Goal: Task Accomplishment & Management: Manage account settings

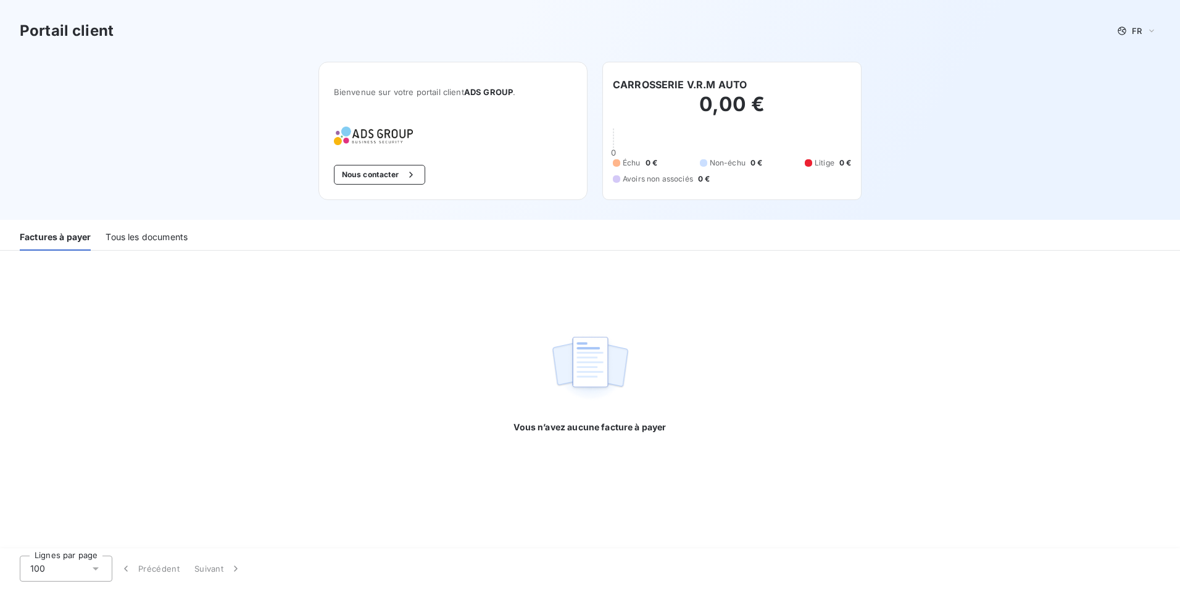
click at [48, 237] on div "Factures à payer" at bounding box center [55, 238] width 71 height 26
drag, startPoint x: 56, startPoint y: 3, endPoint x: 56, endPoint y: 19, distance: 15.4
click at [56, 4] on div "Portail client FR" at bounding box center [590, 31] width 1180 height 62
drag, startPoint x: 57, startPoint y: 23, endPoint x: 58, endPoint y: 31, distance: 8.1
click at [58, 31] on h3 "Portail client" at bounding box center [67, 31] width 94 height 22
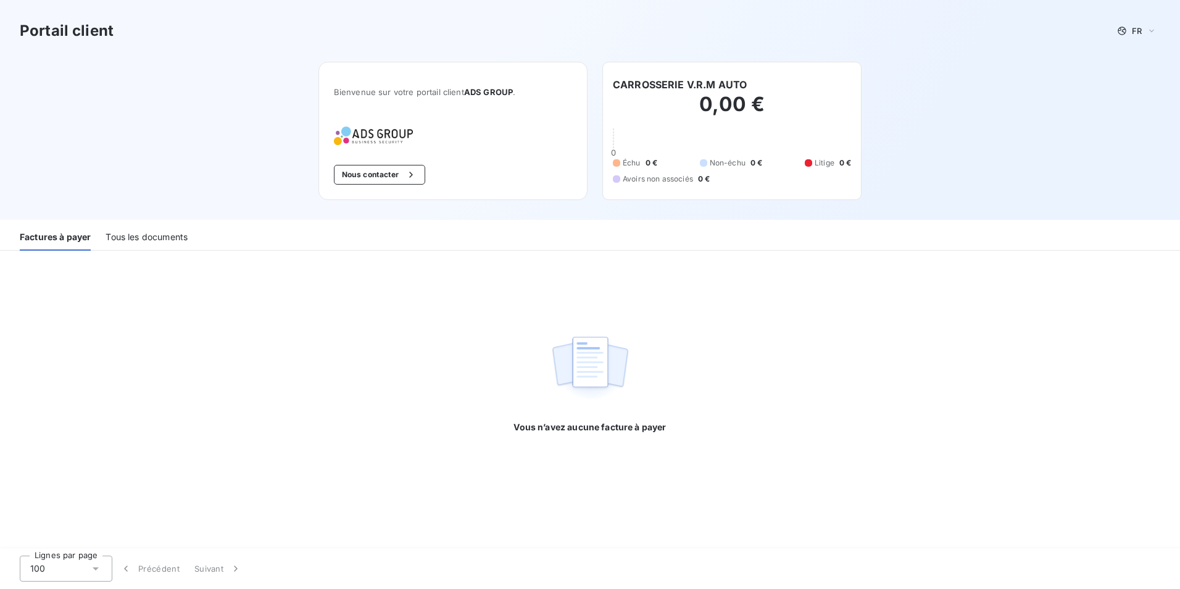
click at [59, 33] on h3 "Portail client" at bounding box center [67, 31] width 94 height 22
click at [165, 249] on div "Tous les documents" at bounding box center [147, 238] width 82 height 26
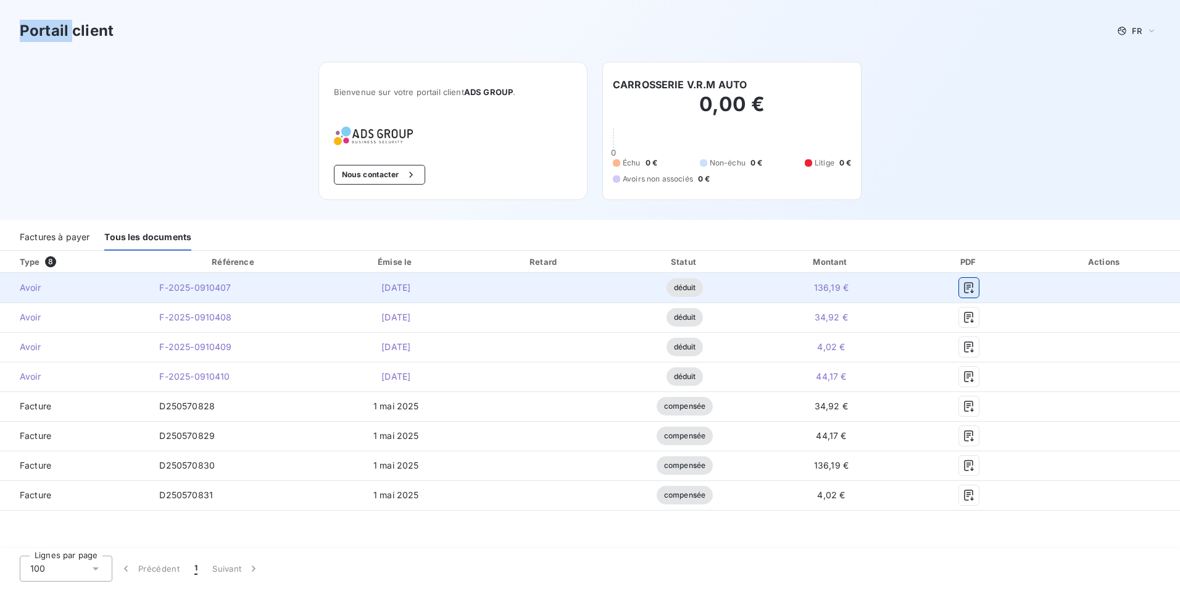
click at [971, 292] on icon "button" at bounding box center [968, 287] width 9 height 11
